Goal: Transaction & Acquisition: Purchase product/service

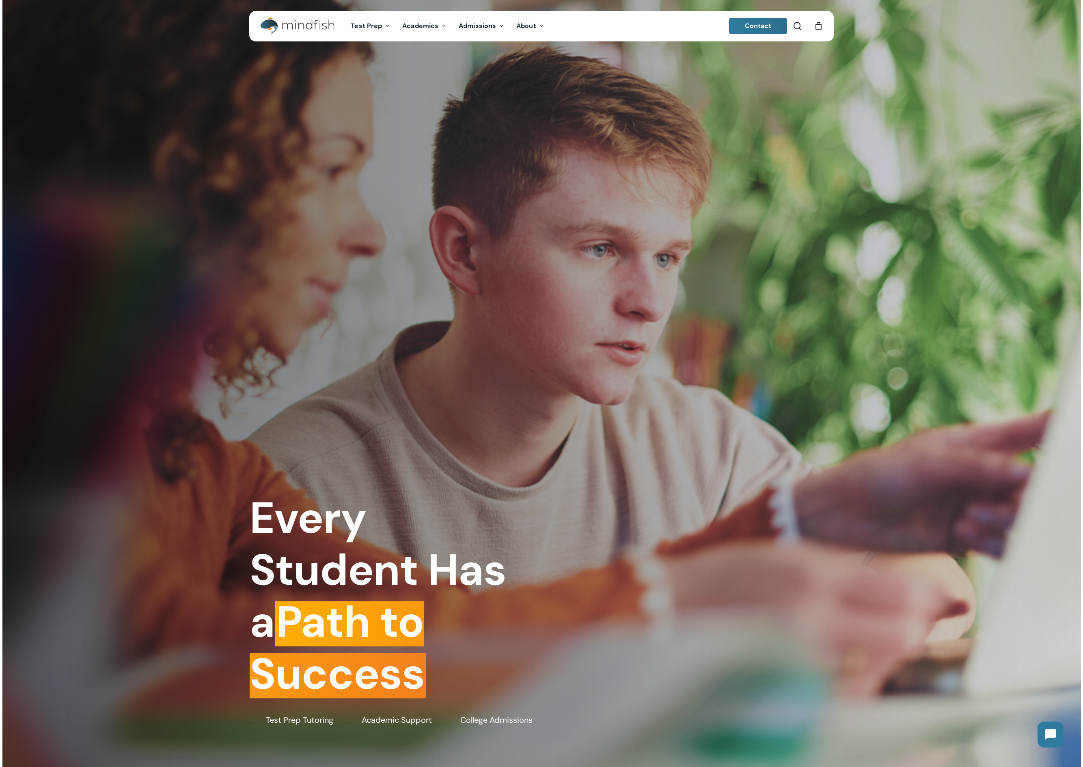
click at [476, 326] on div "Every Student Has a Path to Success Test Prep Tutoring Academic Support College…" at bounding box center [541, 383] width 596 height 767
click at [822, 23] on div "0" at bounding box center [821, 23] width 9 height 9
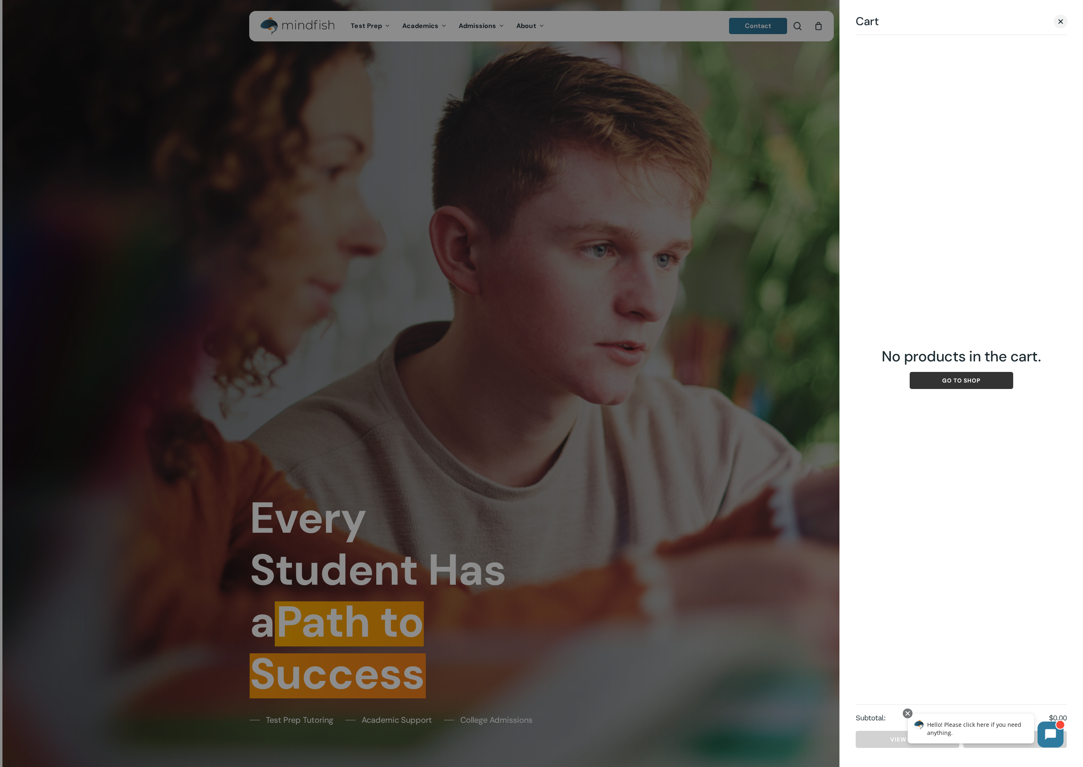
click at [955, 378] on link "Go to shop" at bounding box center [960, 380] width 103 height 17
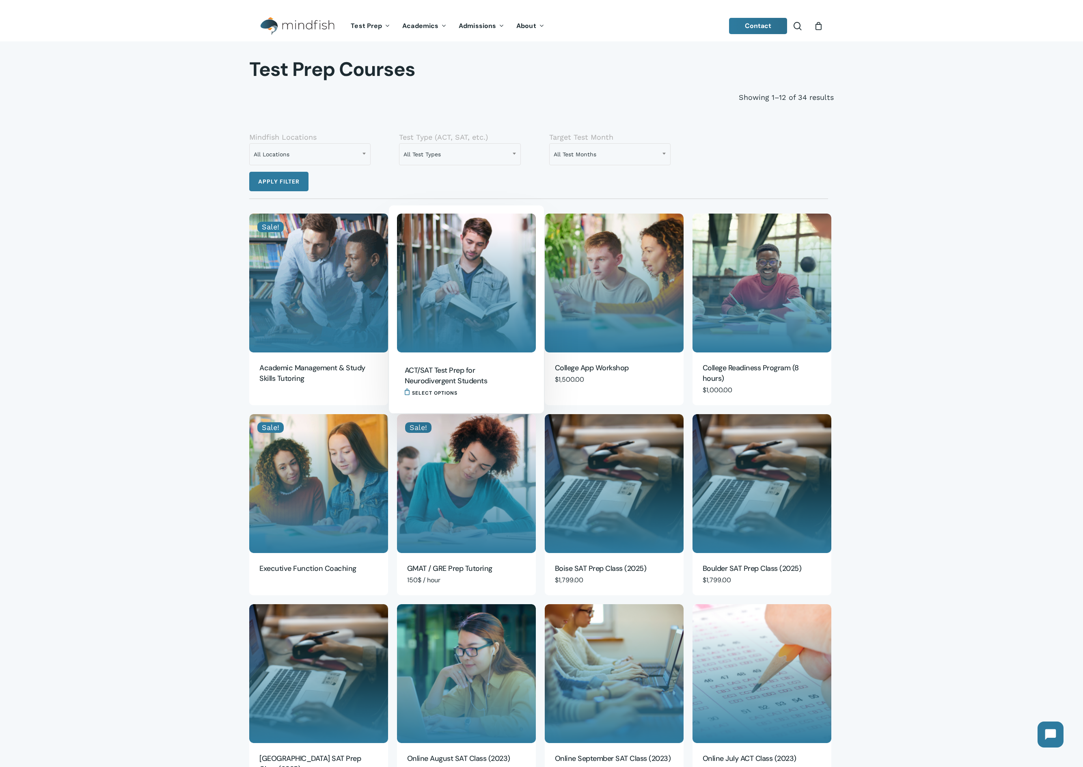
click at [457, 299] on img "ACT/SAT Test Prep for Neurodivergent Students" at bounding box center [466, 282] width 139 height 139
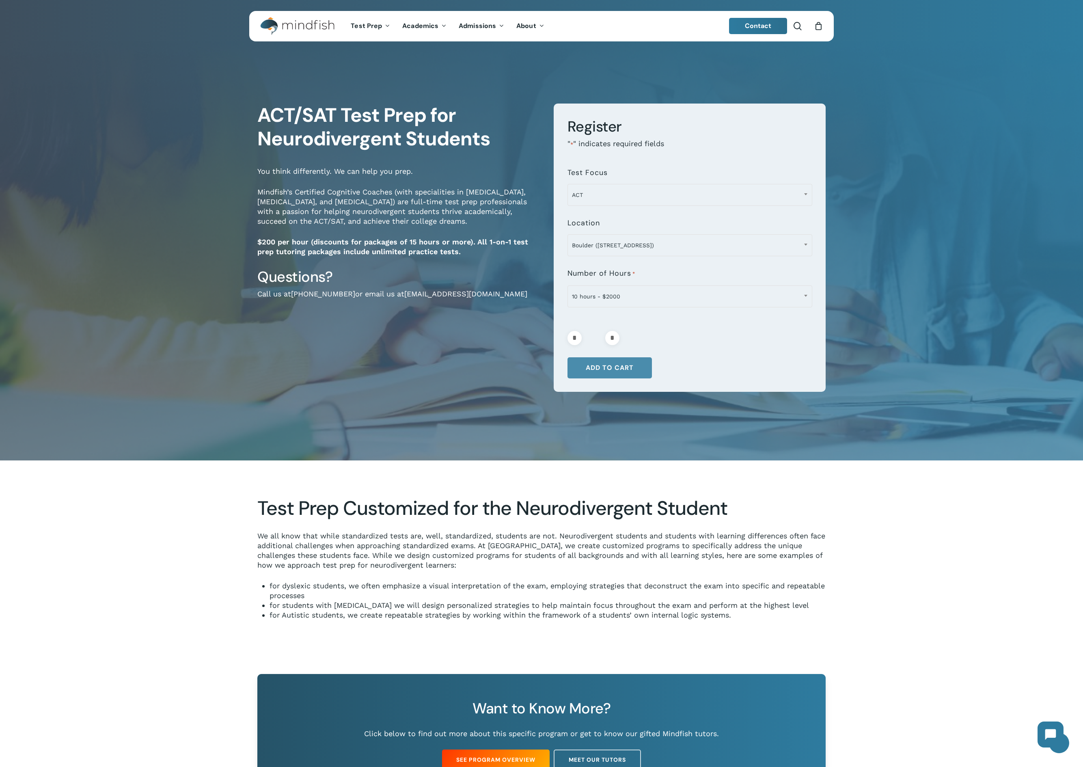
click at [625, 364] on button "Add to cart" at bounding box center [609, 367] width 84 height 21
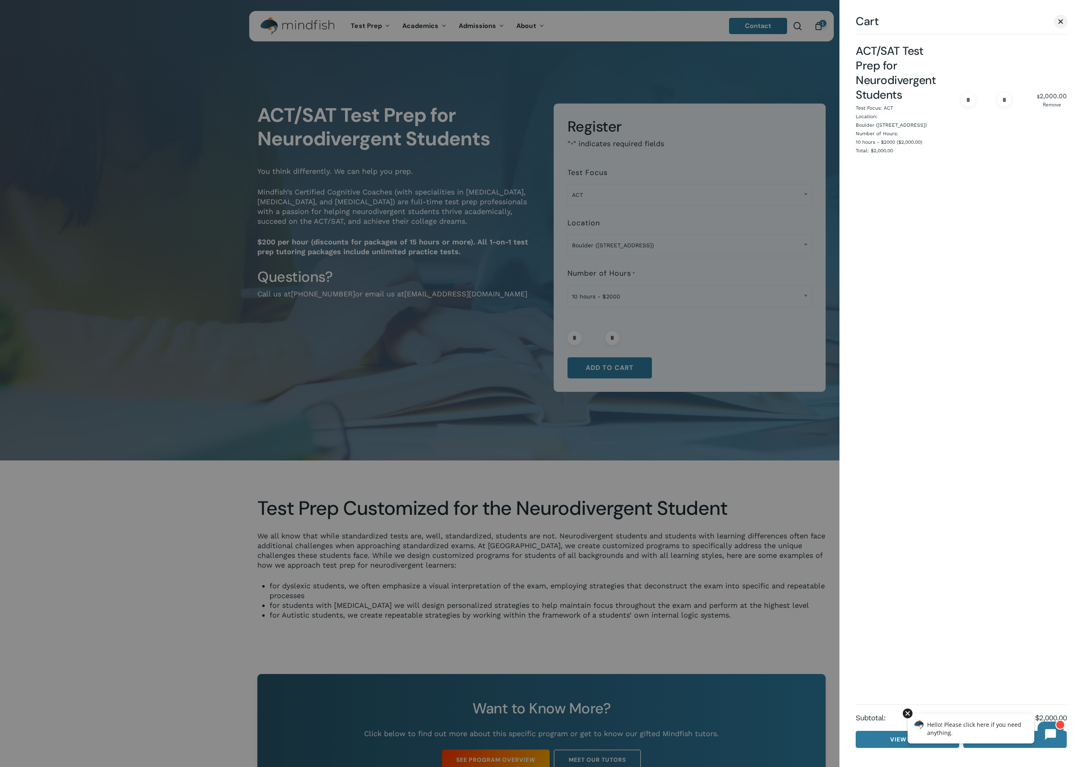
click at [905, 713] on div at bounding box center [908, 713] width 10 height 10
click at [990, 739] on link "Checkout" at bounding box center [1014, 738] width 103 height 17
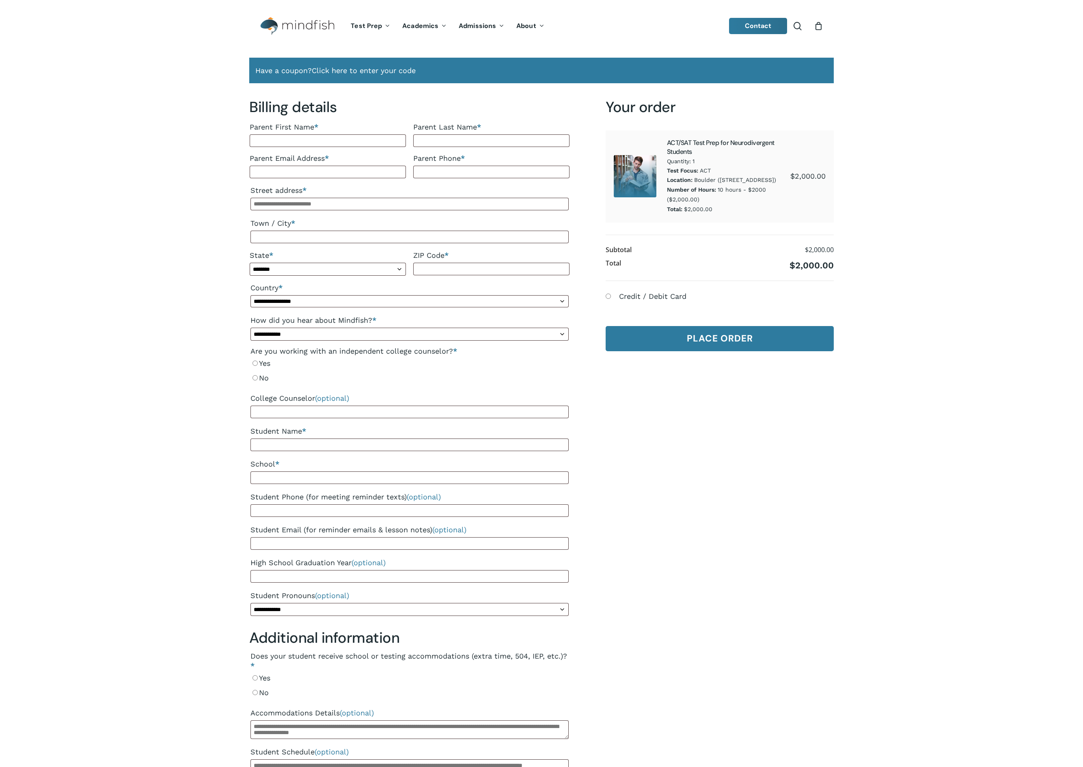
select select "**"
